Goal: Information Seeking & Learning: Learn about a topic

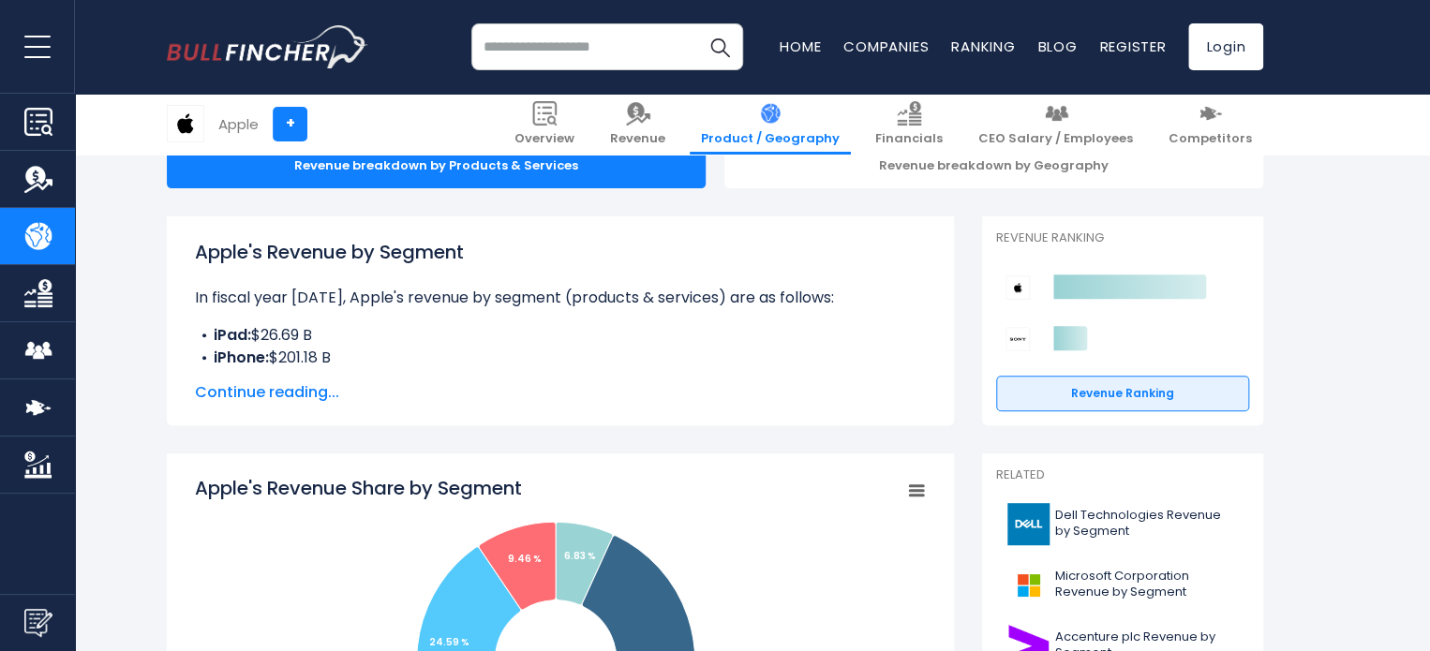
click at [293, 396] on span "Continue reading..." at bounding box center [560, 392] width 731 height 22
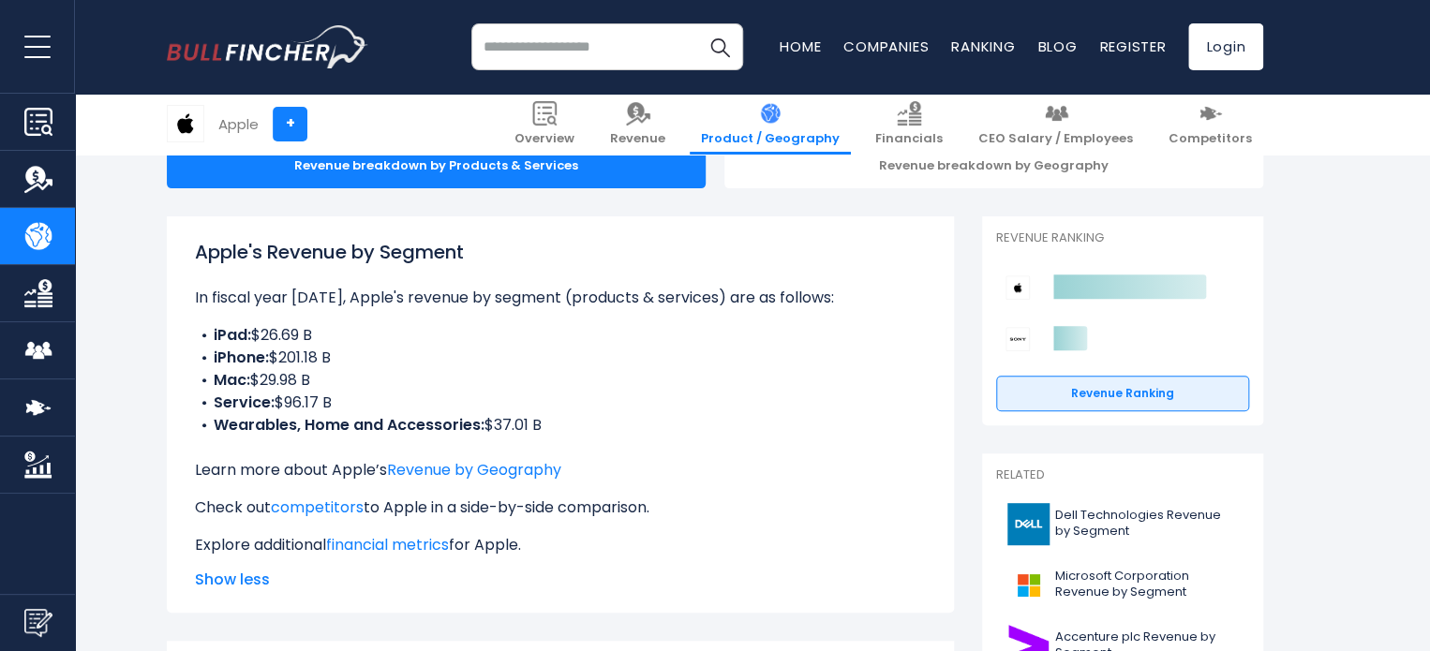
click at [341, 423] on b "Wearables, Home and Accessories:" at bounding box center [349, 425] width 271 height 22
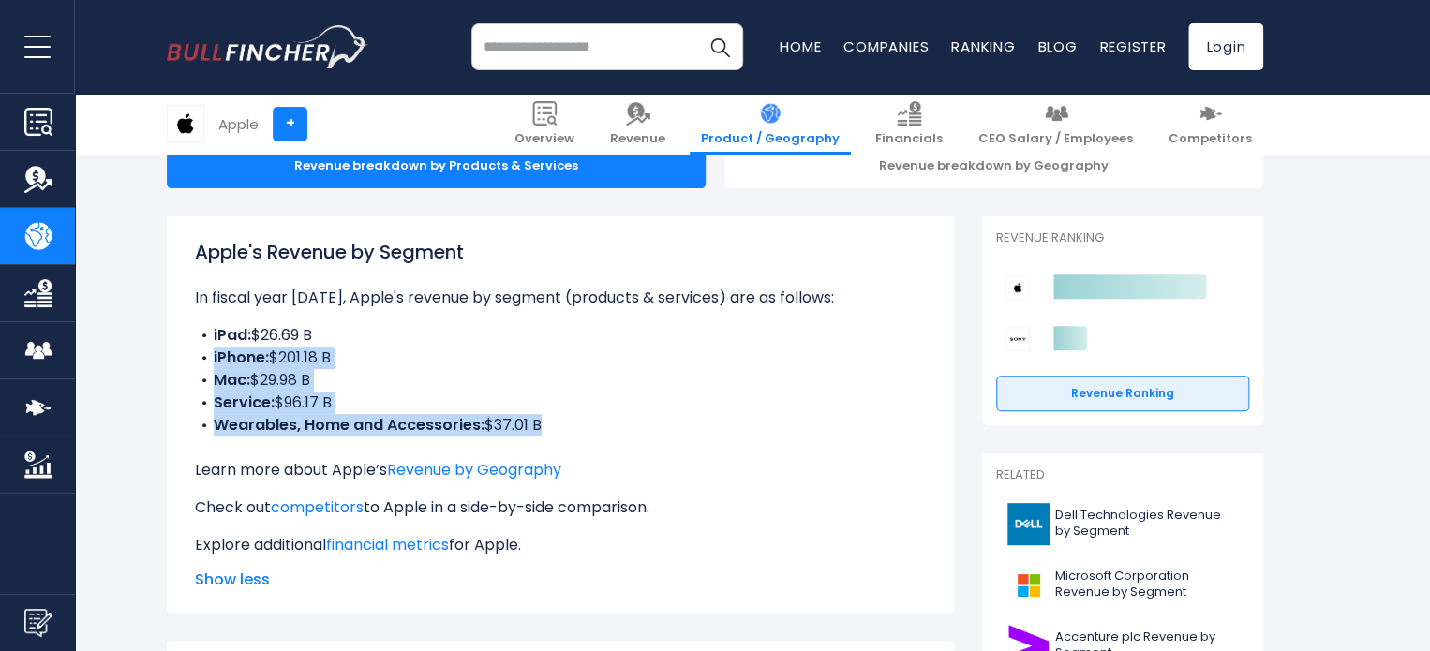
drag, startPoint x: 341, startPoint y: 423, endPoint x: 296, endPoint y: 363, distance: 75.0
click at [296, 363] on ul "iPad: $26.69 B iPhone: $201.18 B Mac: $29.98 B Service: $96.17 B Wearables, Hom…" at bounding box center [560, 380] width 731 height 112
click at [296, 363] on li "iPhone: $201.18 B" at bounding box center [560, 358] width 731 height 22
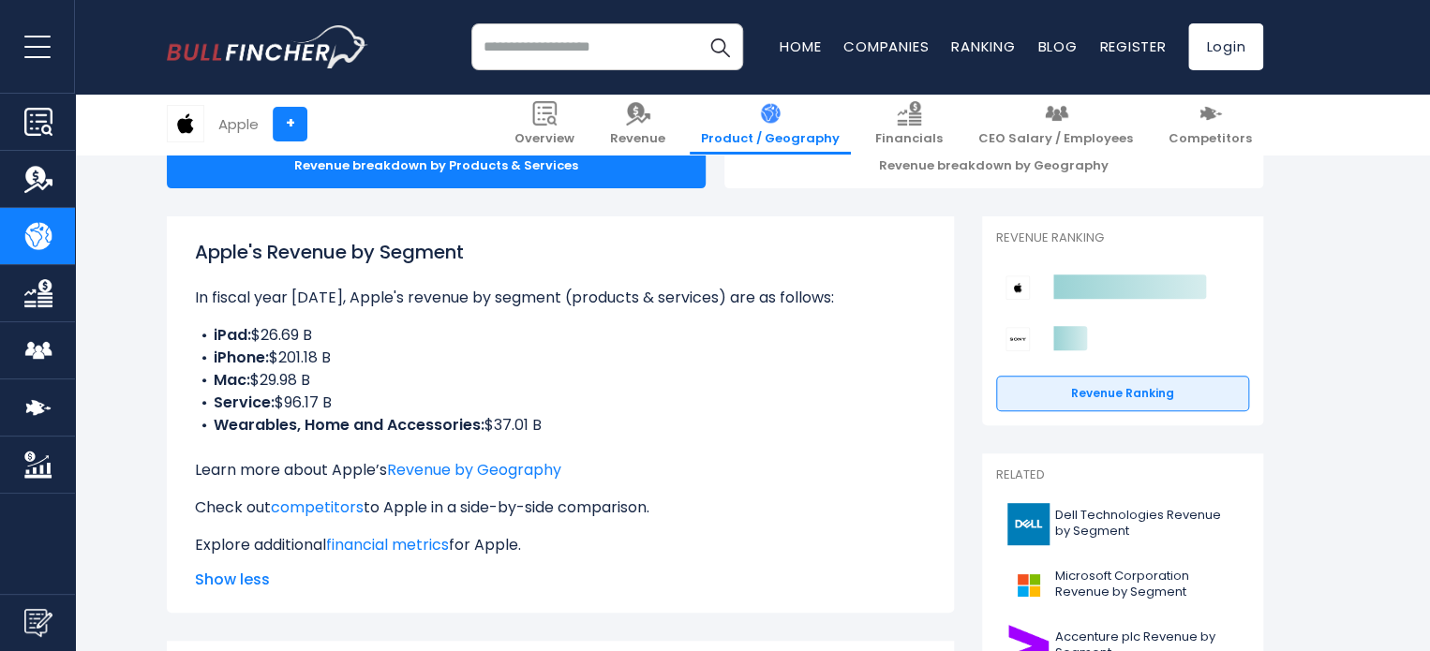
click at [296, 363] on li "iPhone: $201.18 B" at bounding box center [560, 358] width 731 height 22
drag, startPoint x: 296, startPoint y: 363, endPoint x: 287, endPoint y: 345, distance: 20.1
click at [287, 345] on ul "iPad: $26.69 B iPhone: $201.18 B Mac: $29.98 B Service: $96.17 B Wearables, Hom…" at bounding box center [560, 380] width 731 height 112
click at [287, 345] on li "iPad: $26.69 B" at bounding box center [560, 335] width 731 height 22
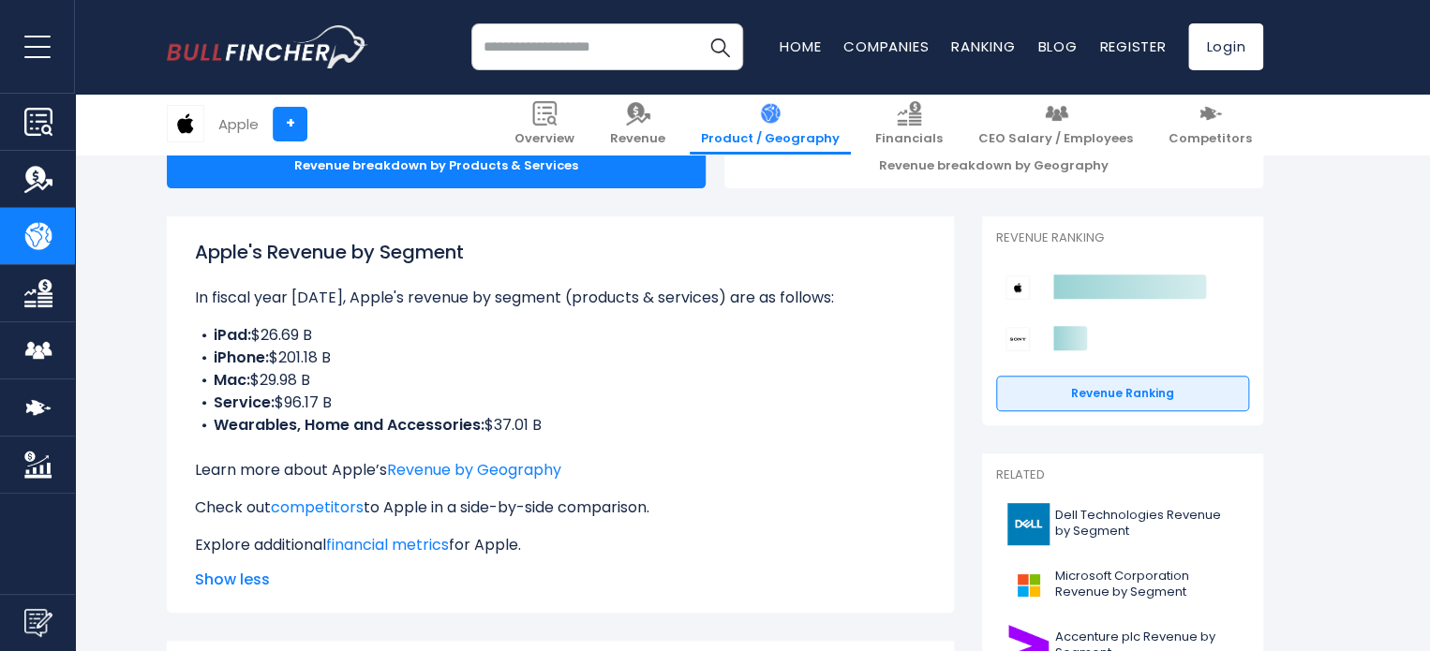
click at [287, 345] on li "iPad: $26.69 B" at bounding box center [560, 335] width 731 height 22
drag, startPoint x: 287, startPoint y: 345, endPoint x: 307, endPoint y: 402, distance: 60.8
click at [307, 402] on ul "iPad: $26.69 B iPhone: $201.18 B Mac: $29.98 B Service: $96.17 B Wearables, Hom…" at bounding box center [560, 380] width 731 height 112
click at [307, 402] on li "Service: $96.17 B" at bounding box center [560, 403] width 731 height 22
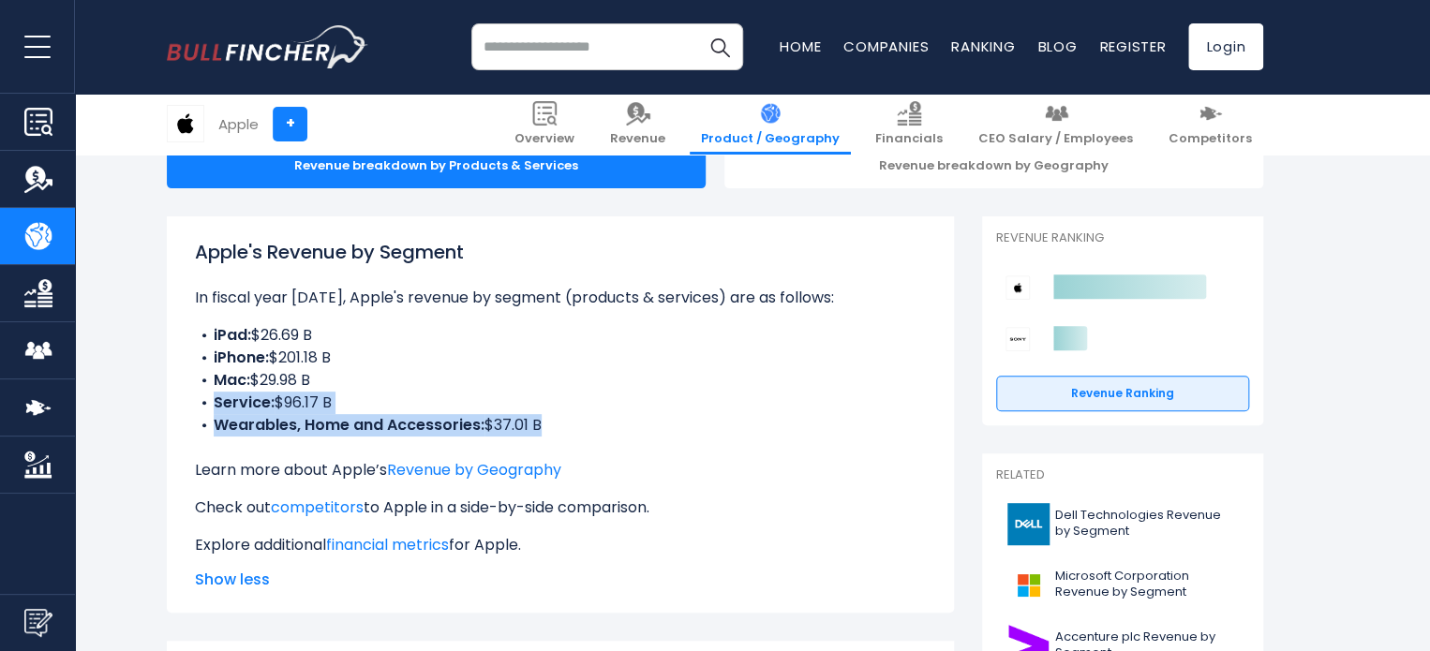
drag, startPoint x: 307, startPoint y: 402, endPoint x: 313, endPoint y: 417, distance: 16.0
click at [313, 417] on ul "iPad: $26.69 B iPhone: $201.18 B Mac: $29.98 B Service: $96.17 B Wearables, Hom…" at bounding box center [560, 380] width 731 height 112
click at [313, 417] on b "Wearables, Home and Accessories:" at bounding box center [349, 425] width 271 height 22
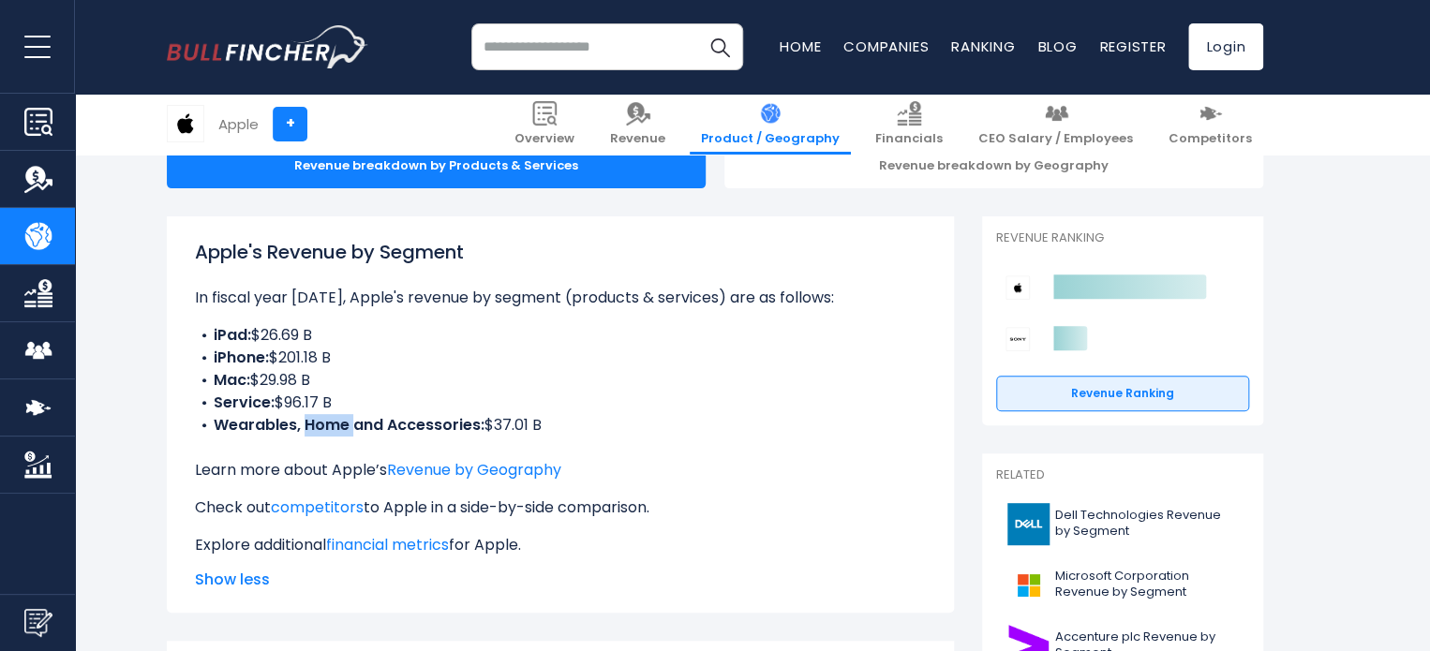
click at [313, 417] on b "Wearables, Home and Accessories:" at bounding box center [349, 425] width 271 height 22
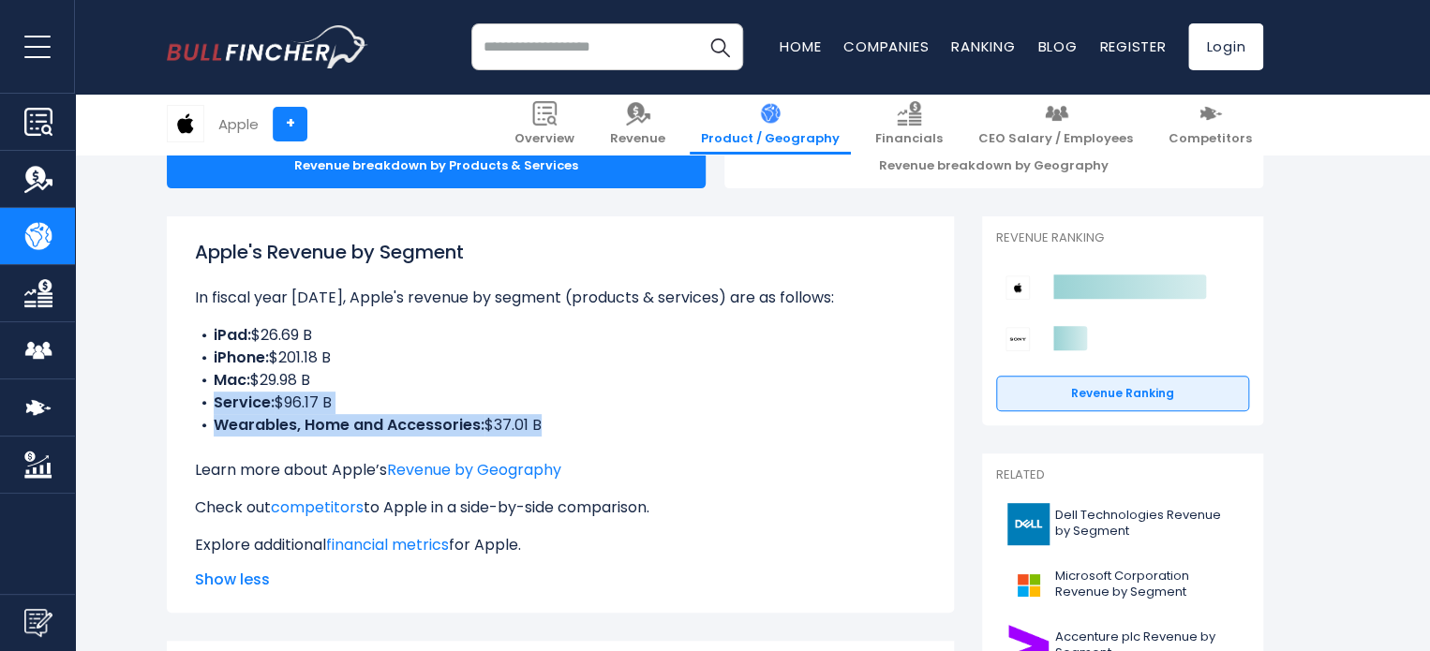
drag, startPoint x: 313, startPoint y: 417, endPoint x: 303, endPoint y: 407, distance: 14.6
click at [303, 407] on ul "iPad: $26.69 B iPhone: $201.18 B Mac: $29.98 B Service: $96.17 B Wearables, Hom…" at bounding box center [560, 380] width 731 height 112
click at [303, 407] on li "Service: $96.17 B" at bounding box center [560, 403] width 731 height 22
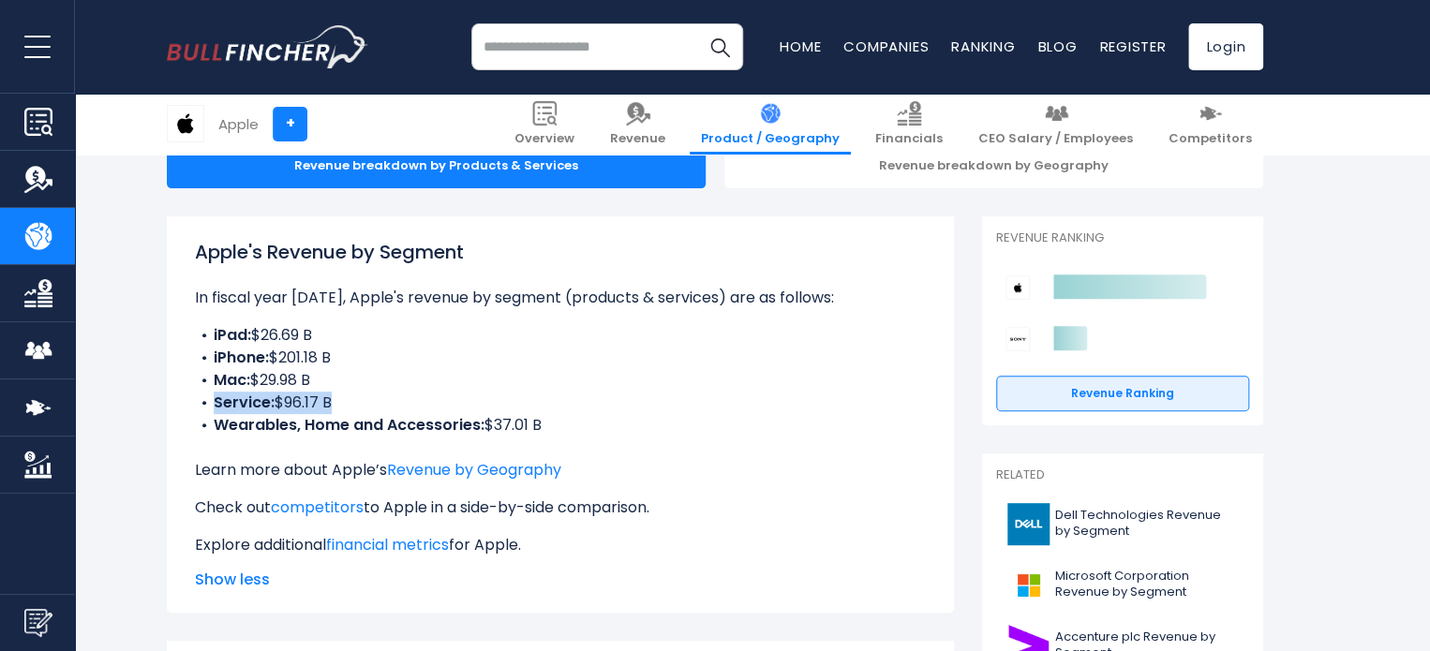
click at [303, 407] on li "Service: $96.17 B" at bounding box center [560, 403] width 731 height 22
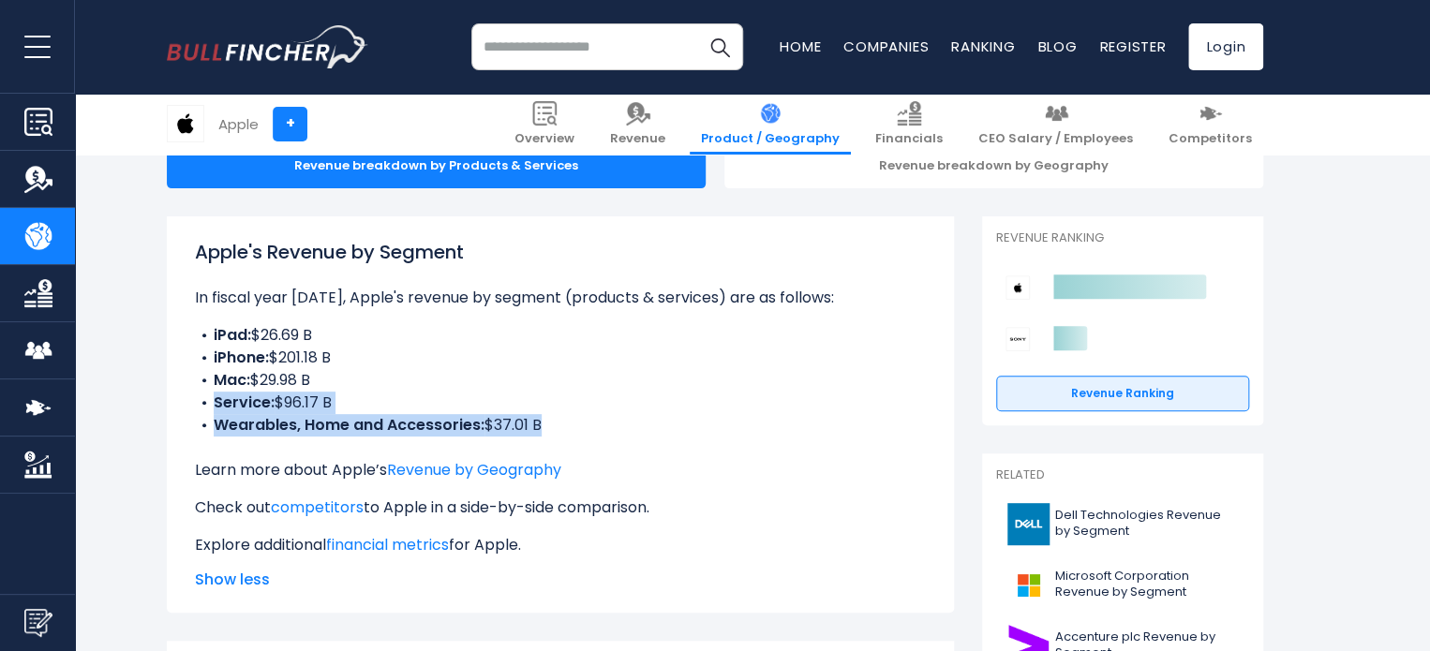
drag, startPoint x: 303, startPoint y: 407, endPoint x: 322, endPoint y: 420, distance: 23.7
click at [322, 420] on ul "iPad: $26.69 B iPhone: $201.18 B Mac: $29.98 B Service: $96.17 B Wearables, Hom…" at bounding box center [560, 380] width 731 height 112
click at [322, 420] on b "Wearables, Home and Accessories:" at bounding box center [349, 425] width 271 height 22
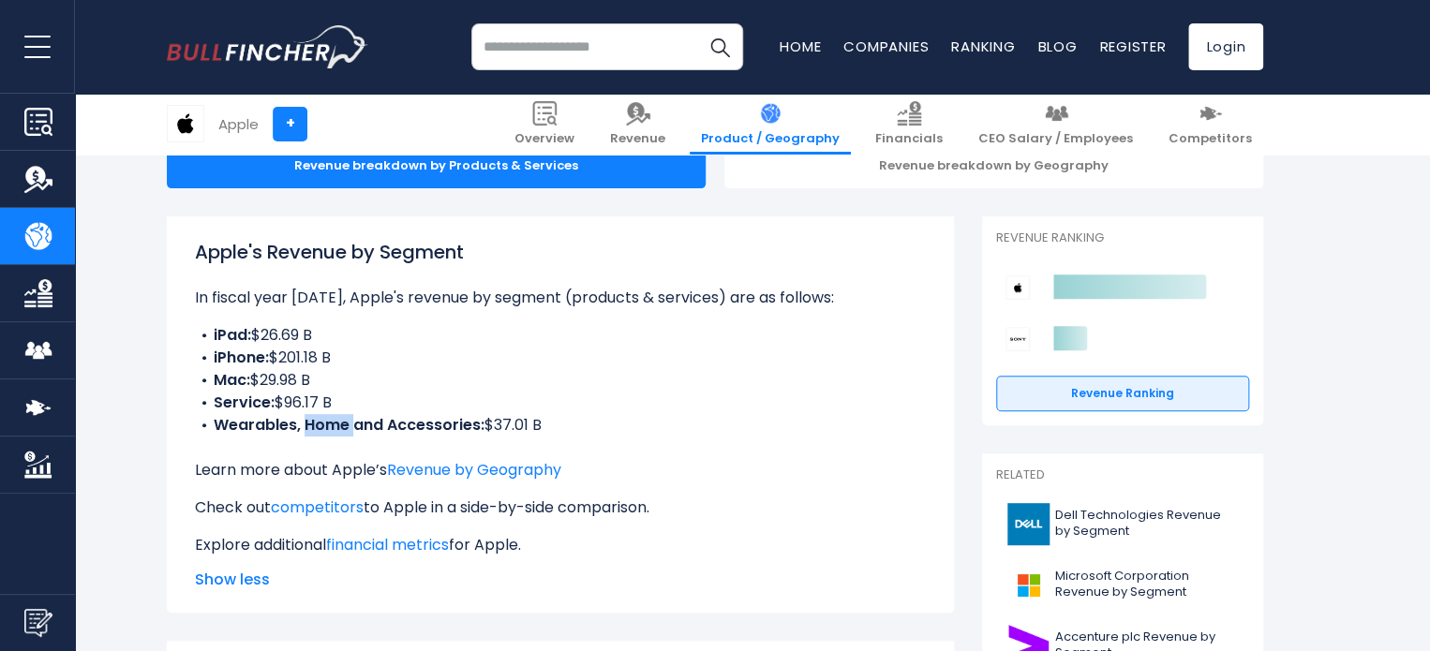
click at [322, 420] on b "Wearables, Home and Accessories:" at bounding box center [349, 425] width 271 height 22
click at [315, 415] on b "Wearables, Home and Accessories:" at bounding box center [349, 425] width 271 height 22
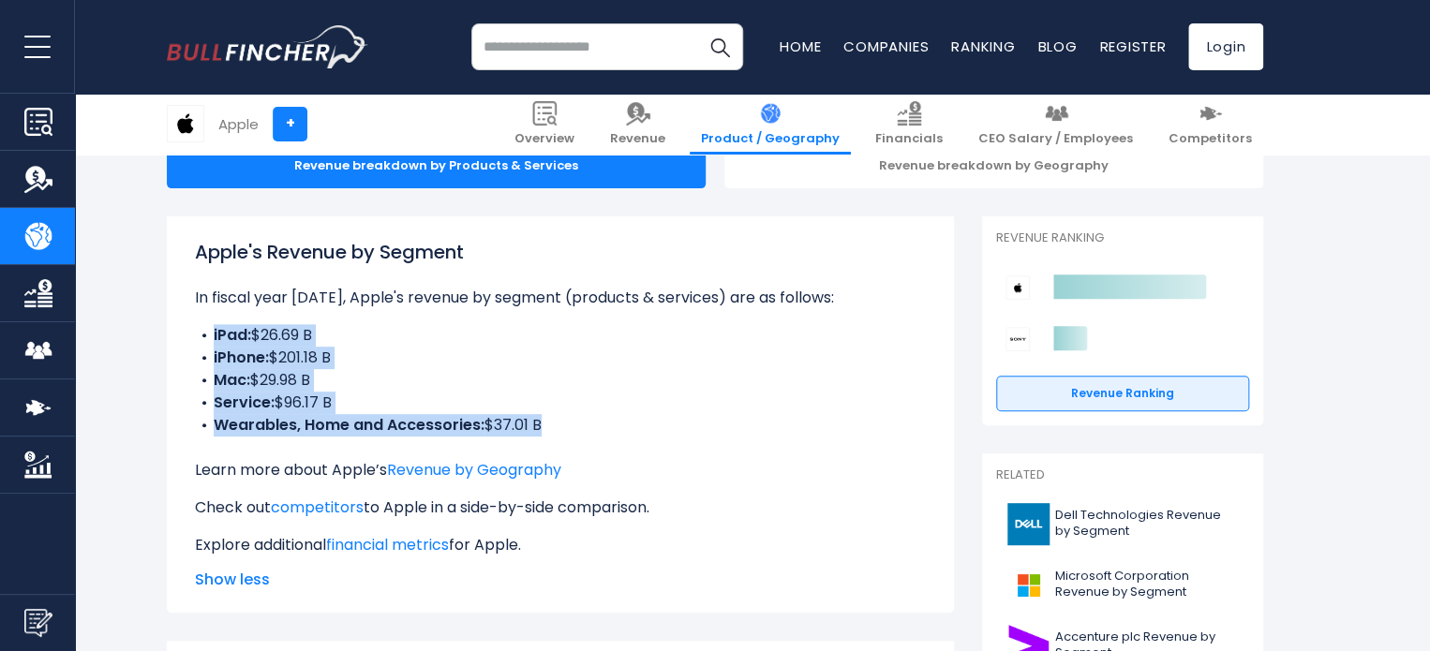
drag, startPoint x: 315, startPoint y: 415, endPoint x: 608, endPoint y: 322, distance: 307.7
click at [608, 322] on div "Apple's Revenue by Segment In fiscal year [DATE], Apple's revenue by segment (p…" at bounding box center [560, 397] width 731 height 319
click at [729, 394] on li "Service: $96.17 B" at bounding box center [560, 403] width 731 height 22
drag, startPoint x: 559, startPoint y: 425, endPoint x: 231, endPoint y: 330, distance: 340.8
click at [231, 330] on ul "iPad: $26.69 B iPhone: $201.18 B Mac: $29.98 B Service: $96.17 B Wearables, Hom…" at bounding box center [560, 380] width 731 height 112
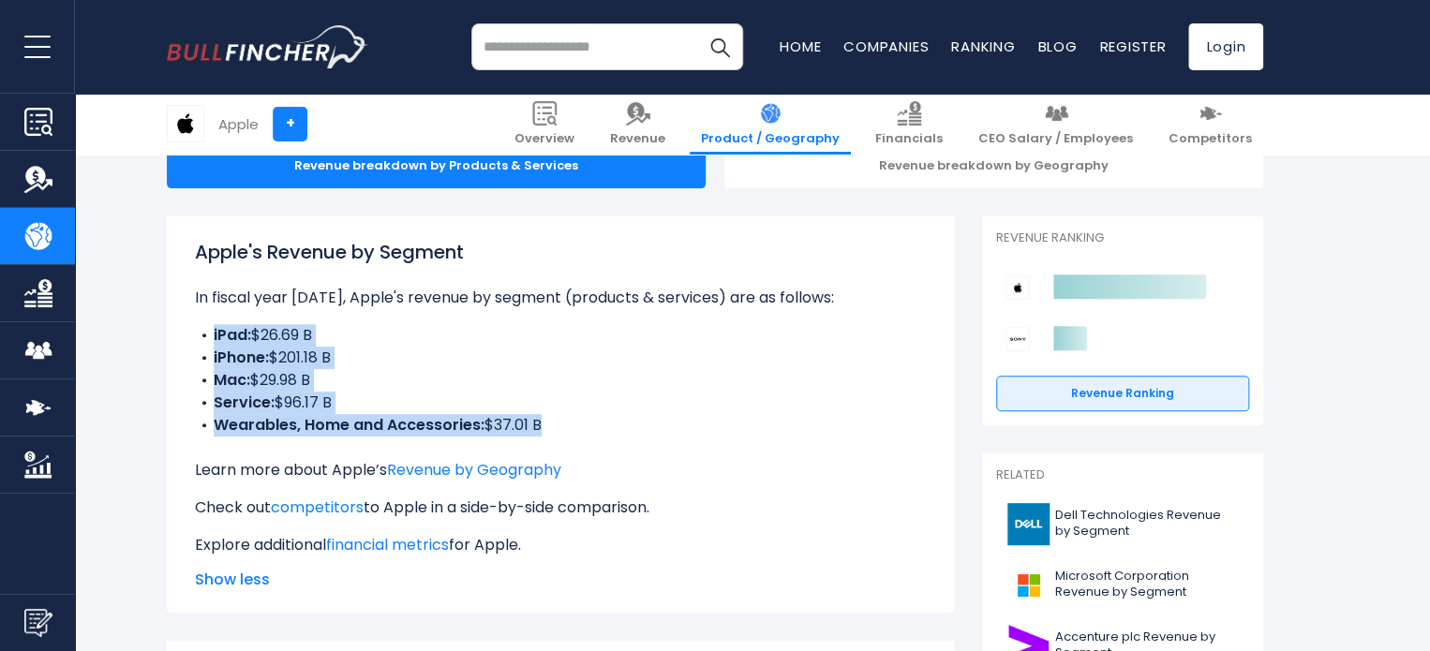
click at [231, 330] on b "iPad:" at bounding box center [232, 335] width 37 height 22
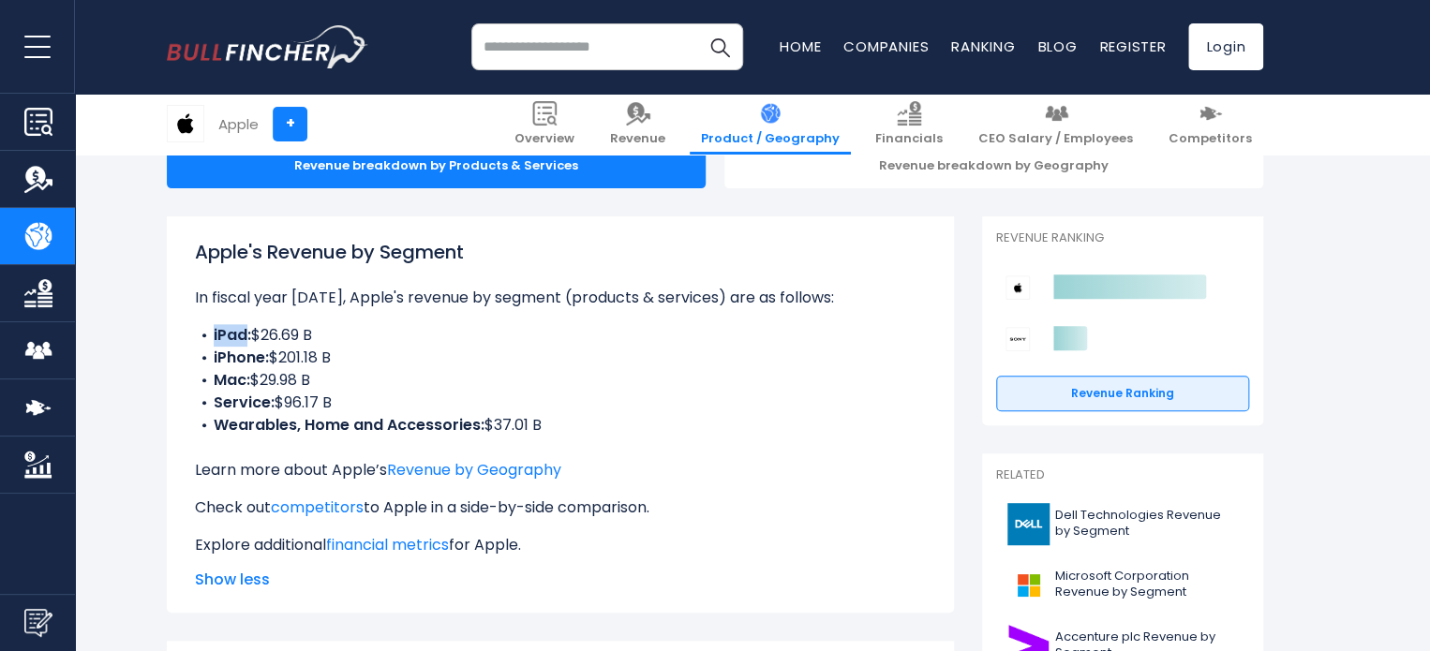
click at [231, 330] on b "iPad:" at bounding box center [232, 335] width 37 height 22
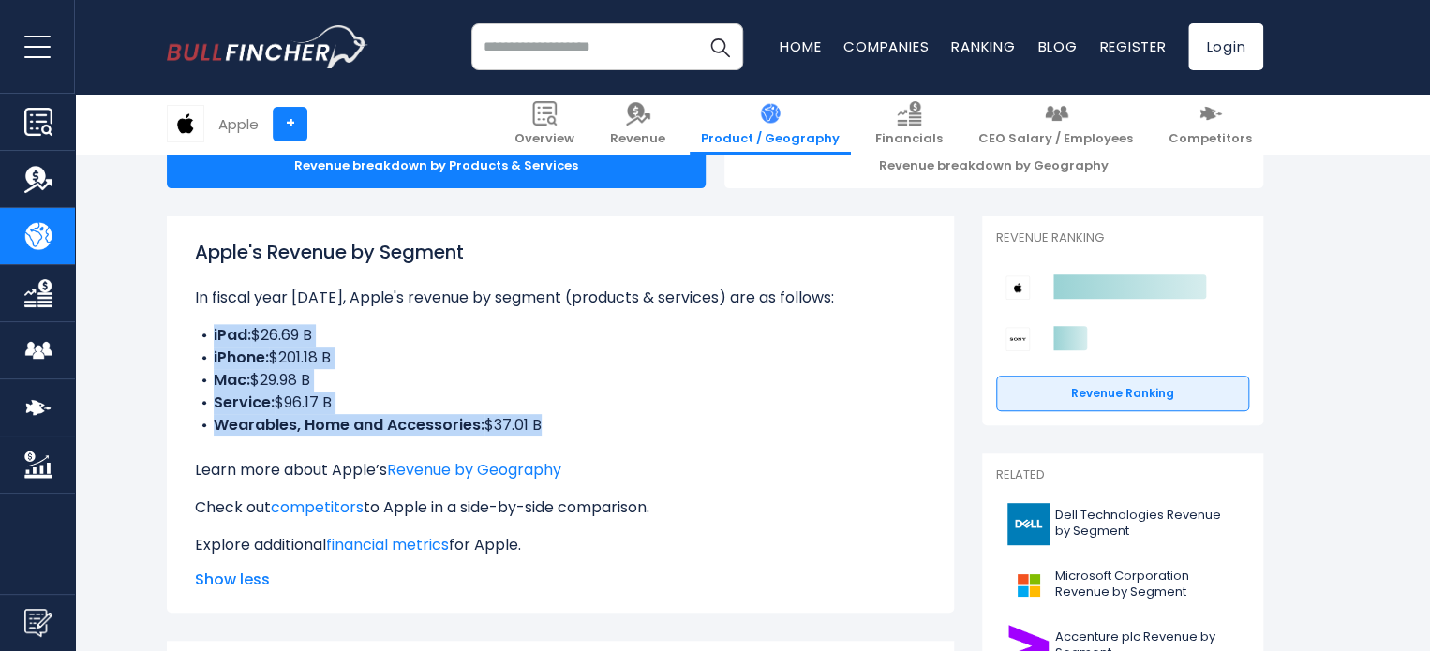
drag, startPoint x: 231, startPoint y: 330, endPoint x: 387, endPoint y: 419, distance: 179.2
click at [387, 419] on ul "iPad: $26.69 B iPhone: $201.18 B Mac: $29.98 B Service: $96.17 B Wearables, Hom…" at bounding box center [560, 380] width 731 height 112
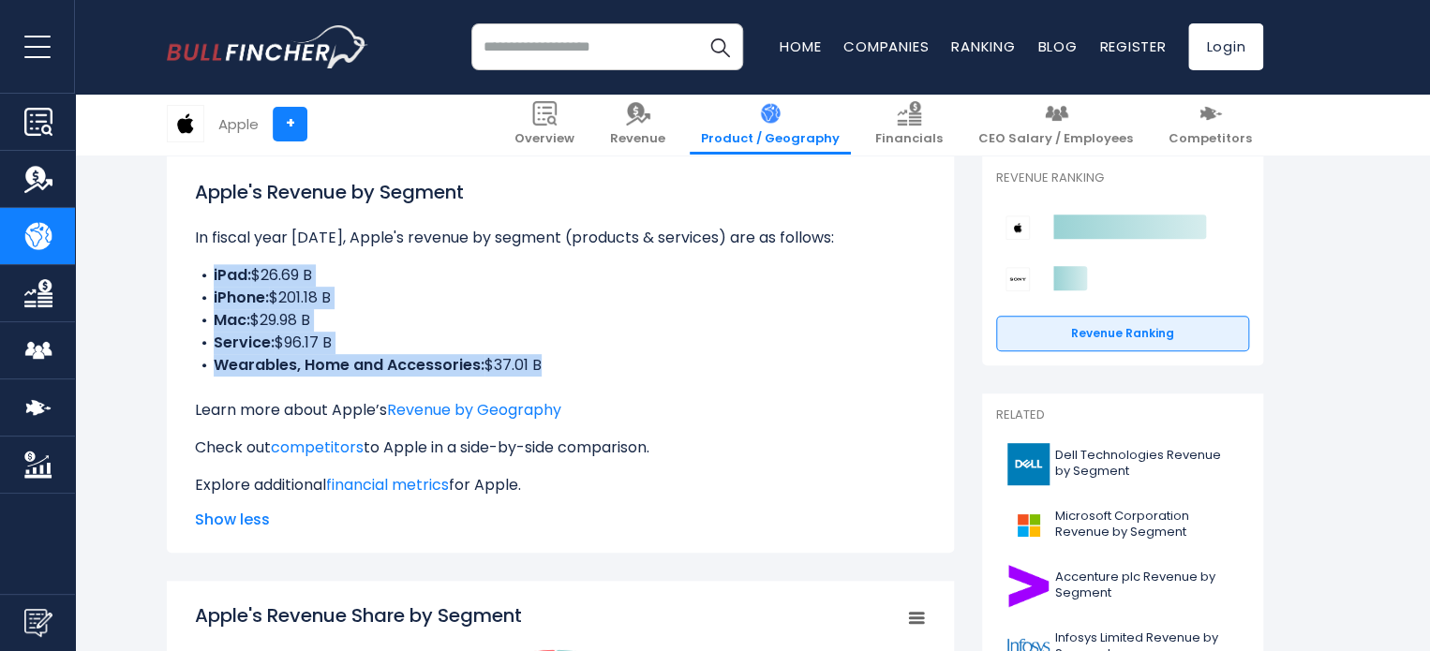
scroll to position [266, 0]
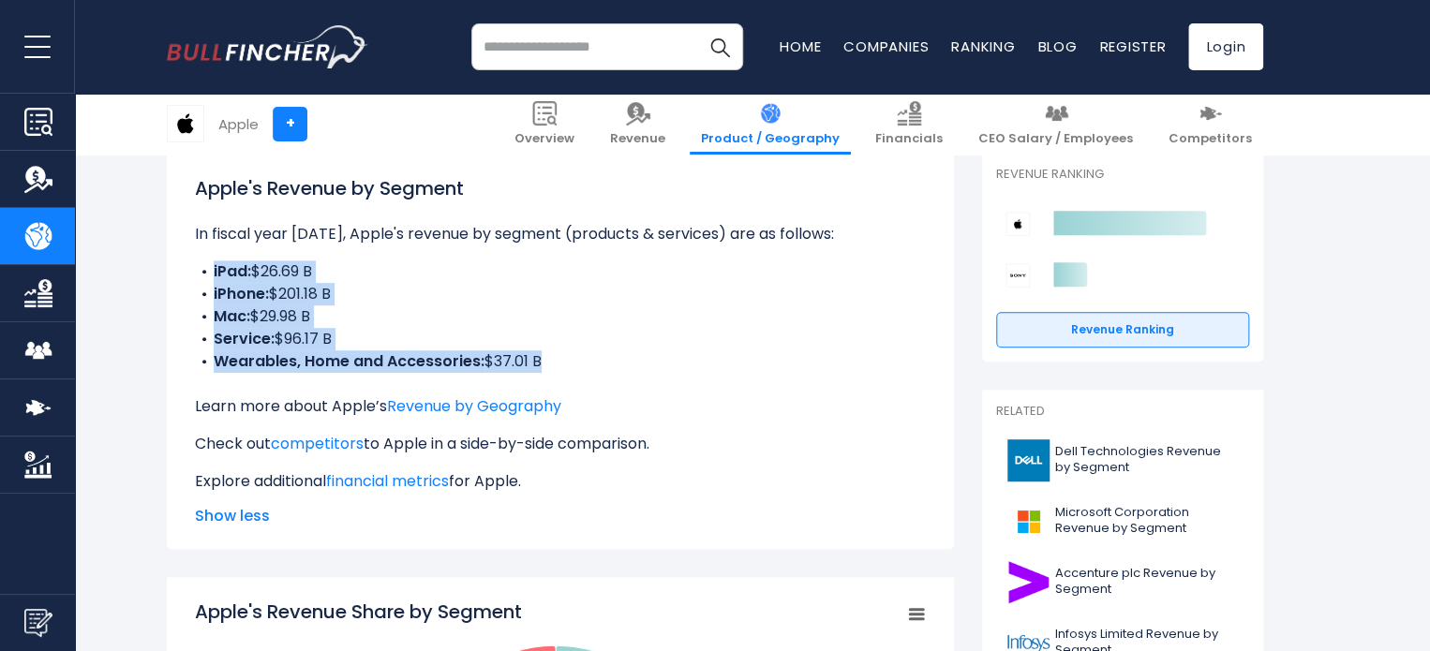
click at [337, 360] on b "Wearables, Home and Accessories:" at bounding box center [349, 362] width 271 height 22
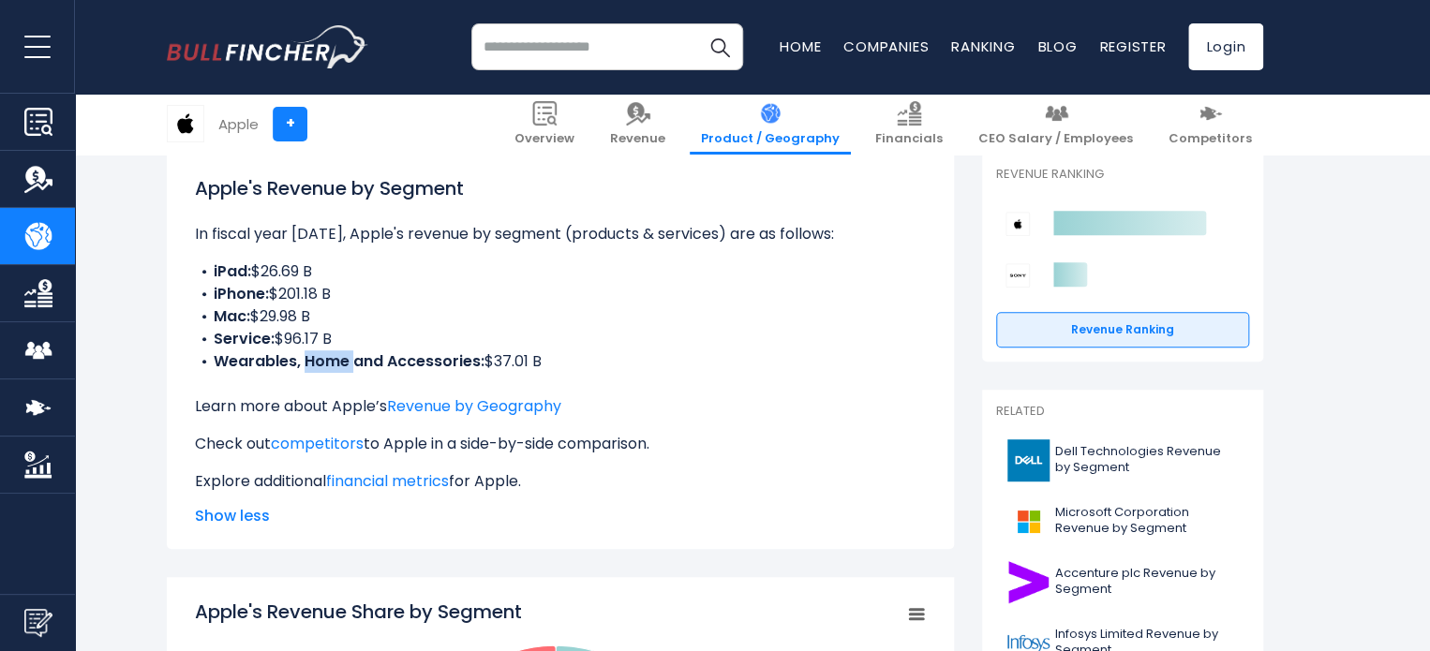
click at [337, 360] on b "Wearables, Home and Accessories:" at bounding box center [349, 362] width 271 height 22
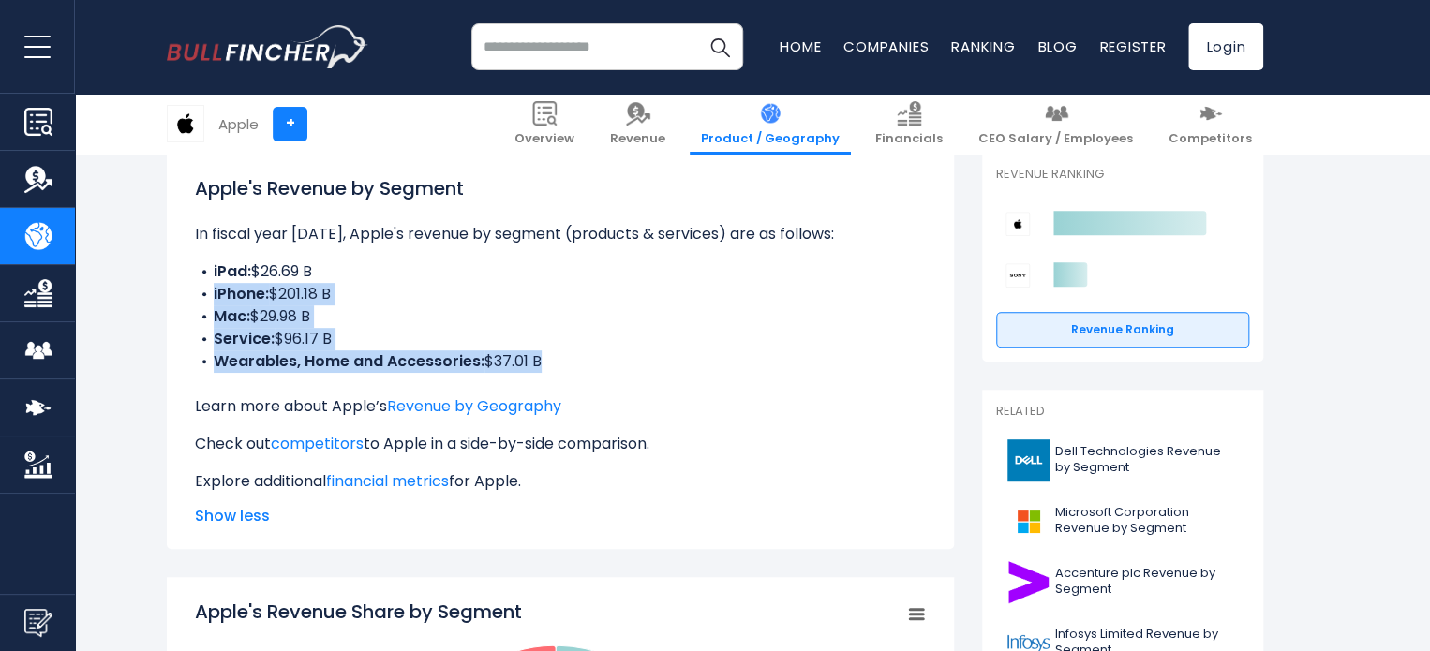
drag, startPoint x: 337, startPoint y: 360, endPoint x: 294, endPoint y: 301, distance: 73.1
click at [294, 301] on ul "iPad: $26.69 B iPhone: $201.18 B Mac: $29.98 B Service: $96.17 B Wearables, Hom…" at bounding box center [560, 317] width 731 height 112
click at [294, 301] on li "iPhone: $201.18 B" at bounding box center [560, 294] width 731 height 22
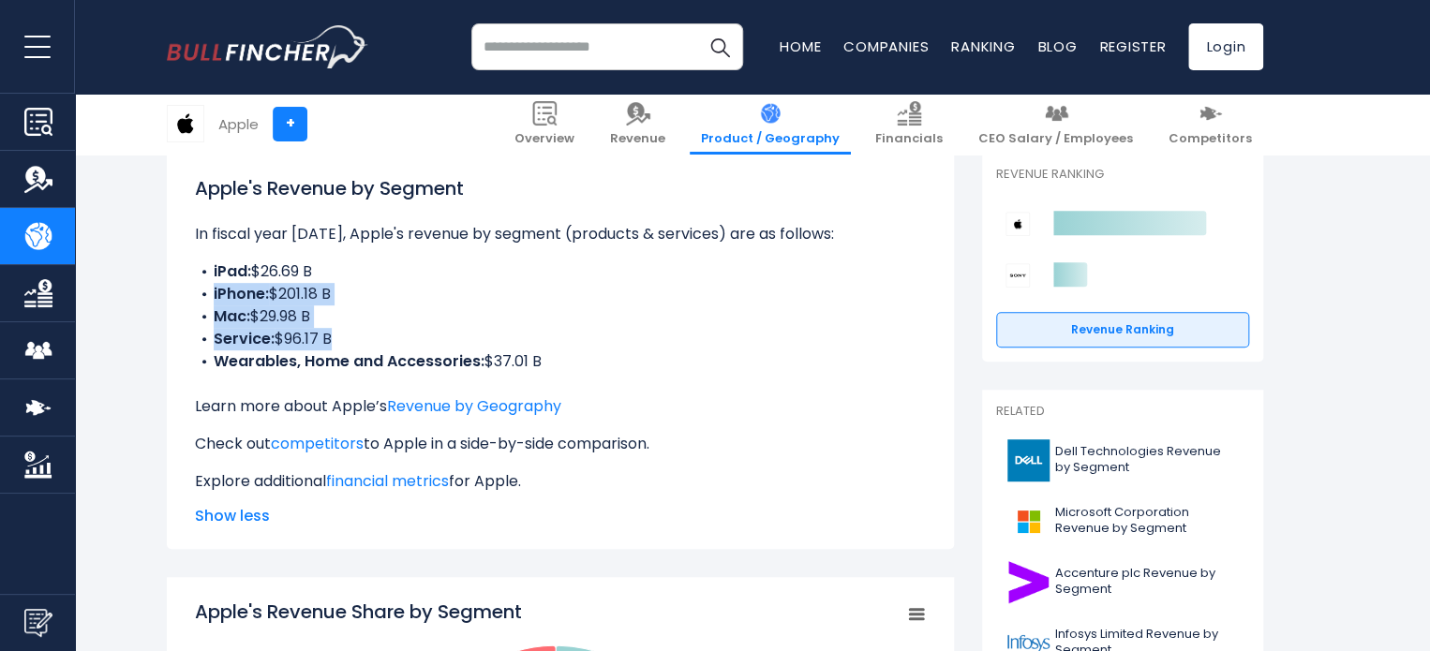
drag, startPoint x: 294, startPoint y: 301, endPoint x: 292, endPoint y: 334, distance: 32.9
click at [292, 334] on ul "iPad: $26.69 B iPhone: $201.18 B Mac: $29.98 B Service: $96.17 B Wearables, Hom…" at bounding box center [560, 317] width 731 height 112
click at [292, 334] on li "Service: $96.17 B" at bounding box center [560, 339] width 731 height 22
drag, startPoint x: 292, startPoint y: 334, endPoint x: 286, endPoint y: 318, distance: 17.2
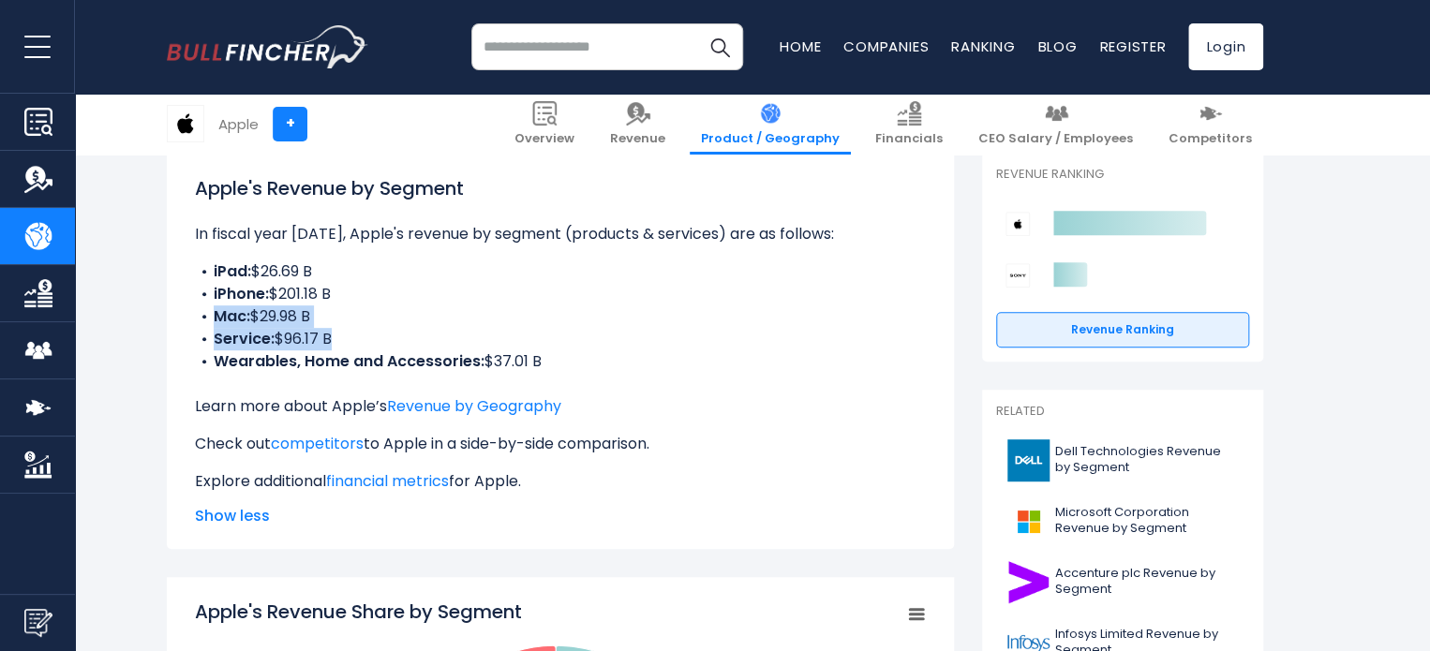
click at [286, 318] on ul "iPad: $26.69 B iPhone: $201.18 B Mac: $29.98 B Service: $96.17 B Wearables, Hom…" at bounding box center [560, 317] width 731 height 112
click at [286, 318] on li "Mac: $29.98 B" at bounding box center [560, 317] width 731 height 22
drag, startPoint x: 286, startPoint y: 318, endPoint x: 296, endPoint y: 340, distance: 24.7
click at [296, 340] on ul "iPad: $26.69 B iPhone: $201.18 B Mac: $29.98 B Service: $96.17 B Wearables, Hom…" at bounding box center [560, 317] width 731 height 112
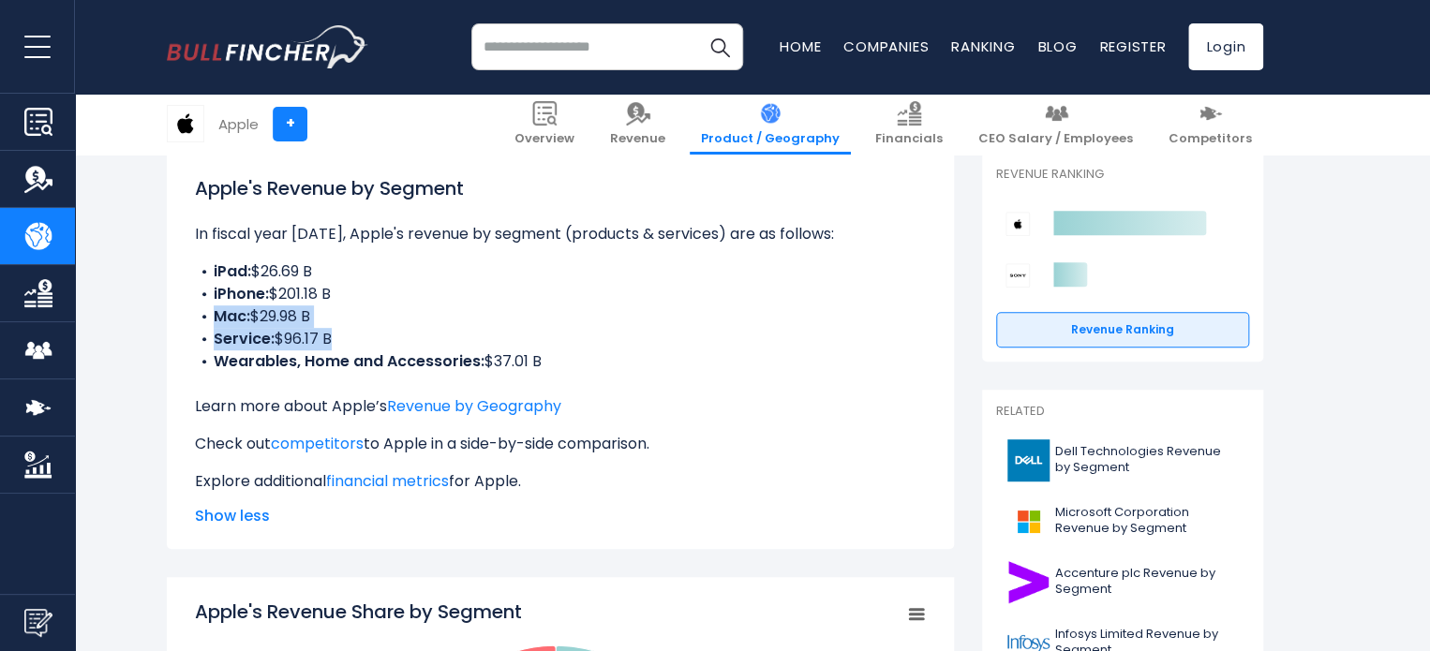
click at [296, 340] on li "Service: $96.17 B" at bounding box center [560, 339] width 731 height 22
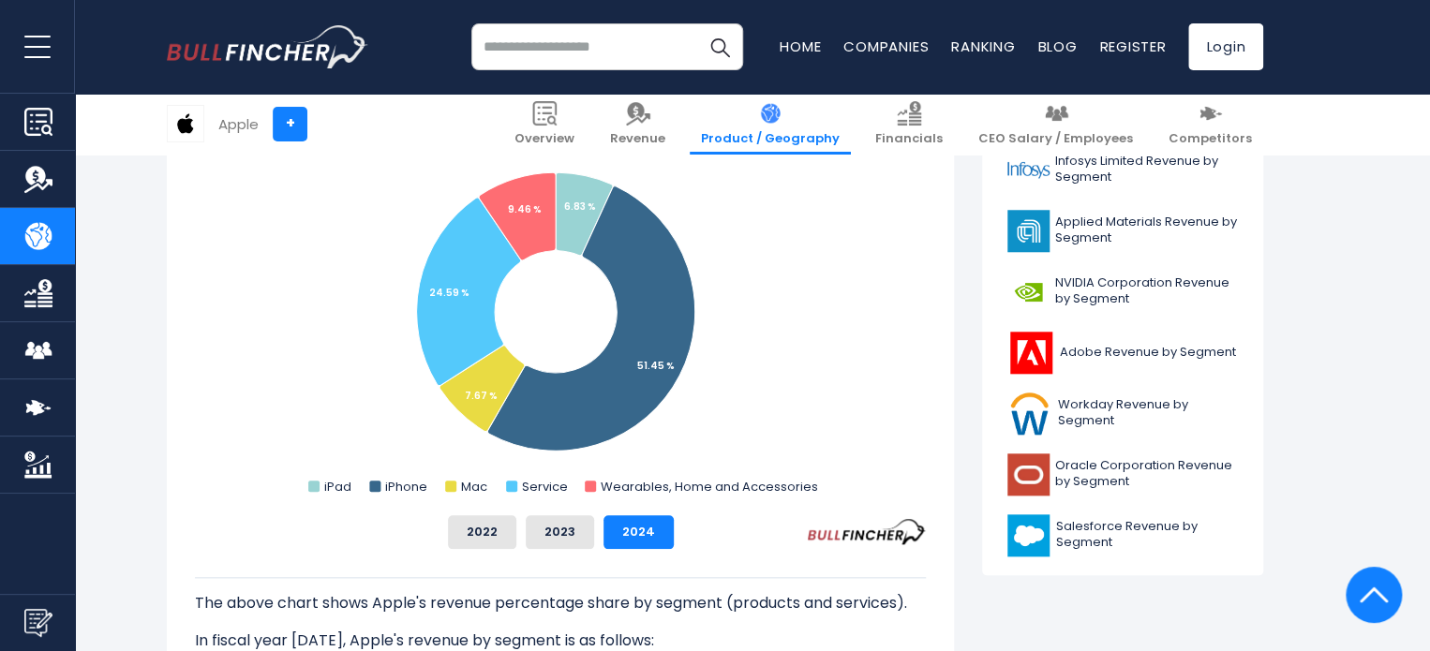
scroll to position [739, 0]
click at [555, 530] on button "2023" at bounding box center [560, 533] width 68 height 34
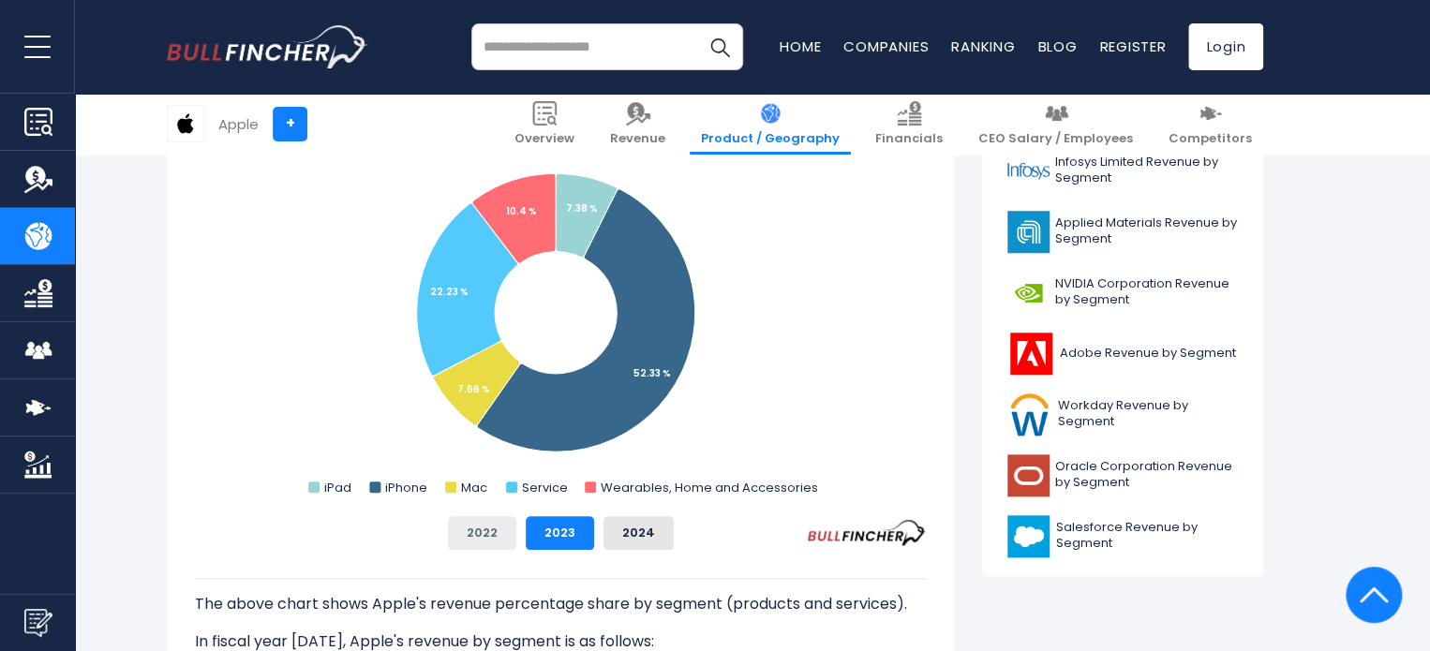
click at [513, 536] on button "2022" at bounding box center [482, 533] width 68 height 34
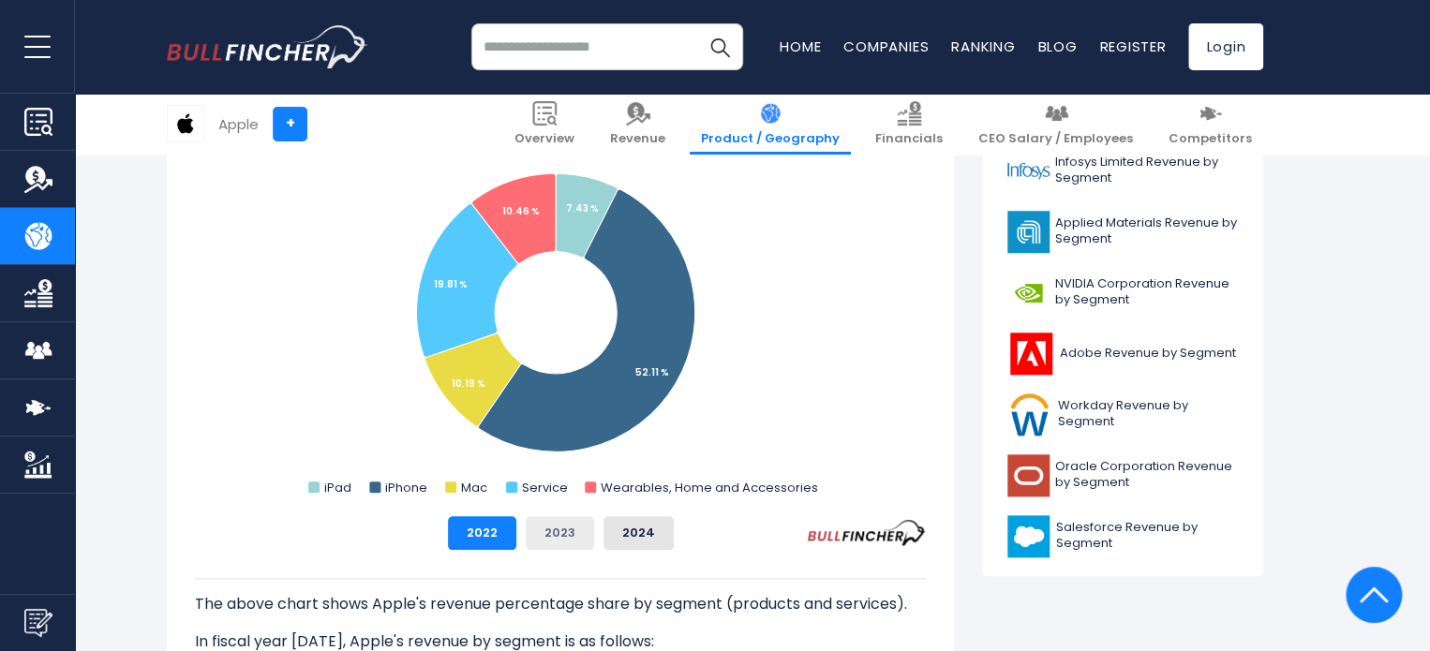
click at [554, 537] on button "2023" at bounding box center [560, 533] width 68 height 34
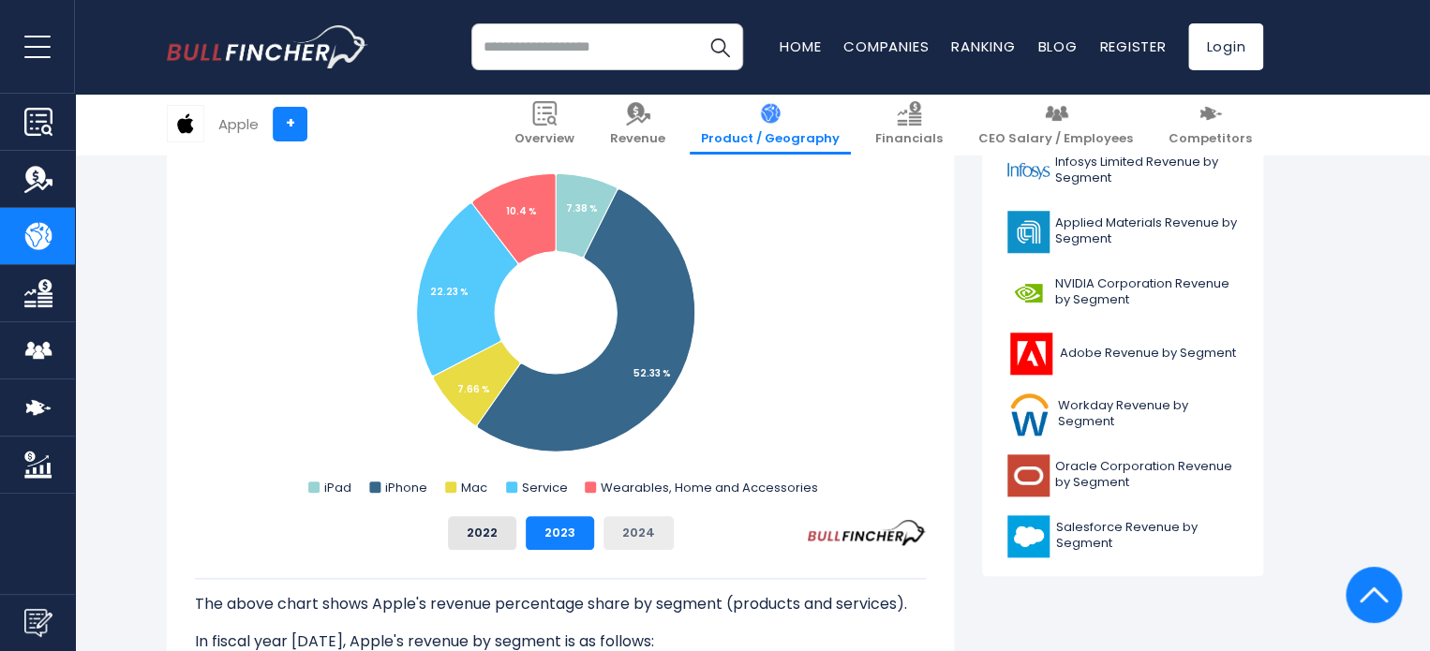
click at [622, 531] on button "2024" at bounding box center [639, 533] width 70 height 34
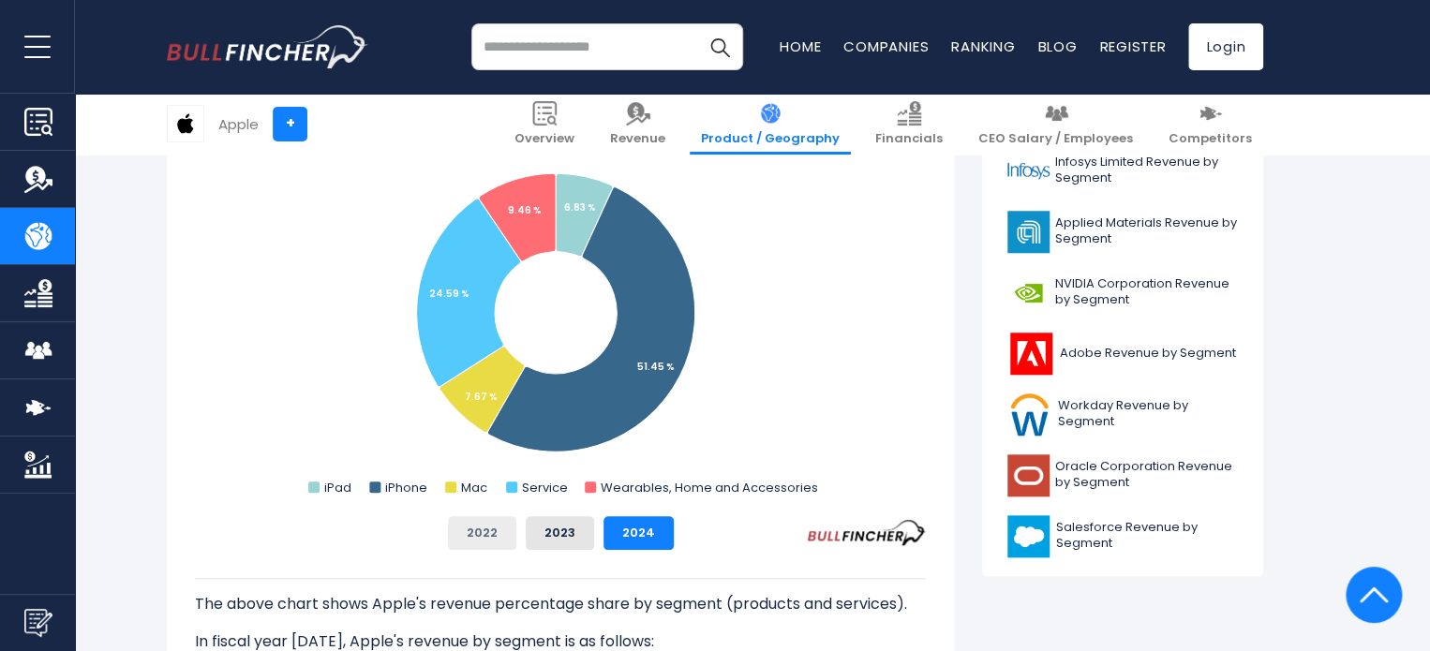
click at [508, 524] on button "2022" at bounding box center [482, 533] width 68 height 34
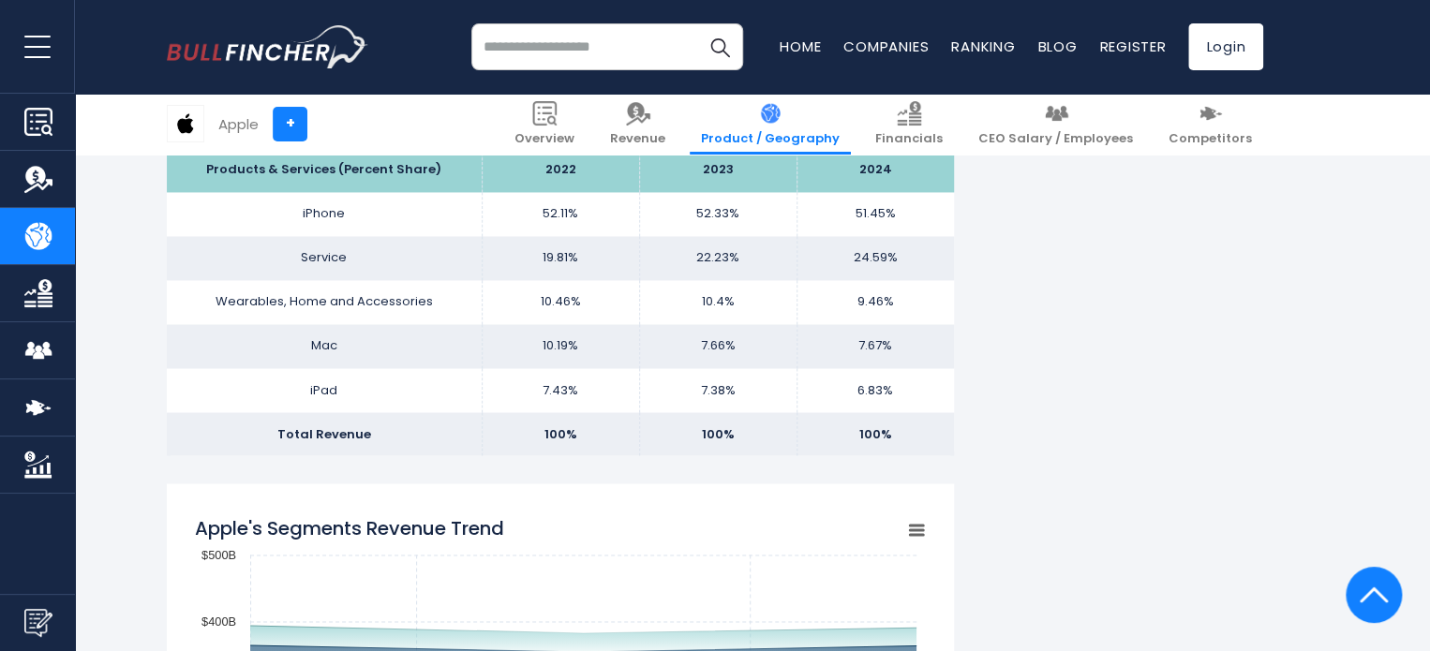
scroll to position [1421, 0]
